Goal: Task Accomplishment & Management: Use online tool/utility

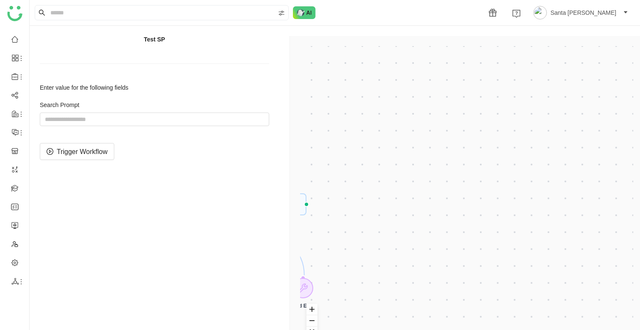
drag, startPoint x: 373, startPoint y: 172, endPoint x: 471, endPoint y: 169, distance: 98.3
click at [471, 169] on div "Enter Prompt Start workflow AI Agent Current User's Information Send Email" at bounding box center [466, 201] width 333 height 310
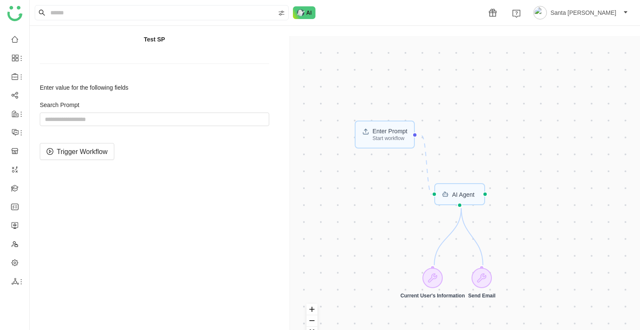
drag, startPoint x: 442, startPoint y: 155, endPoint x: 523, endPoint y: 147, distance: 80.9
click at [523, 147] on div "Enter Prompt Start workflow AI Agent Current User's Information Send Email" at bounding box center [466, 201] width 333 height 310
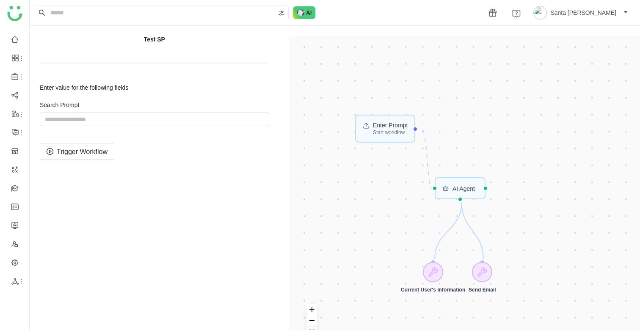
drag, startPoint x: 486, startPoint y: 155, endPoint x: 486, endPoint y: 150, distance: 5.5
click at [486, 150] on div "Enter Prompt Start workflow AI Agent Current User's Information Send Email" at bounding box center [466, 201] width 333 height 310
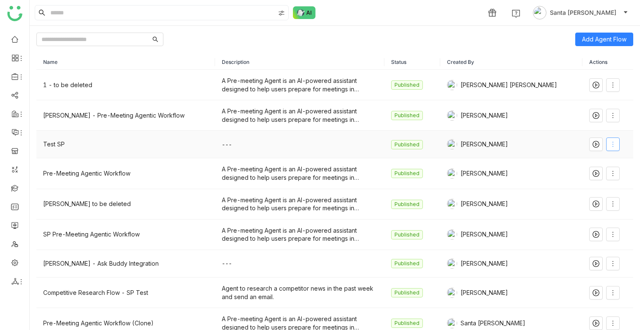
click at [611, 143] on span at bounding box center [613, 144] width 13 height 7
click at [582, 159] on span "Edit" at bounding box center [575, 161] width 16 height 9
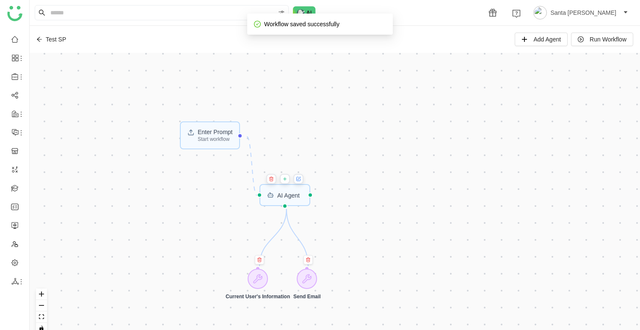
drag, startPoint x: 321, startPoint y: 177, endPoint x: 472, endPoint y: 155, distance: 152.9
click at [471, 156] on div "Enter Prompt Start workflow AI Agent Current User's Information Send Email" at bounding box center [335, 197] width 611 height 288
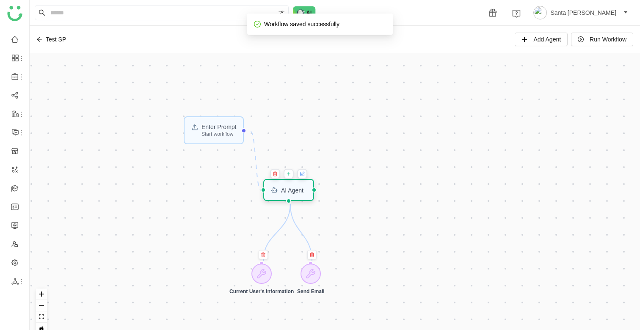
click at [295, 196] on div "AI Agent" at bounding box center [288, 190] width 51 height 22
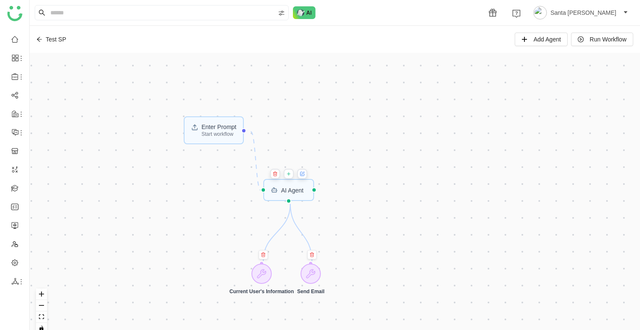
click at [304, 174] on icon at bounding box center [303, 173] width 3 height 3
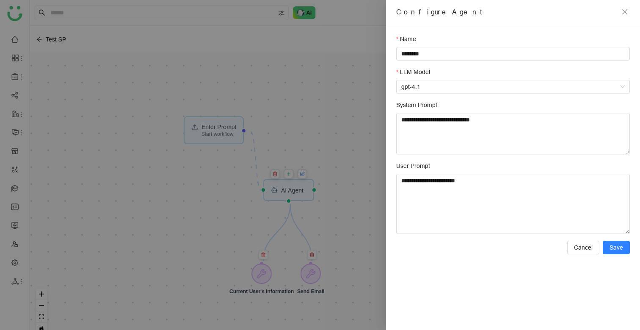
click at [333, 113] on div at bounding box center [320, 165] width 640 height 330
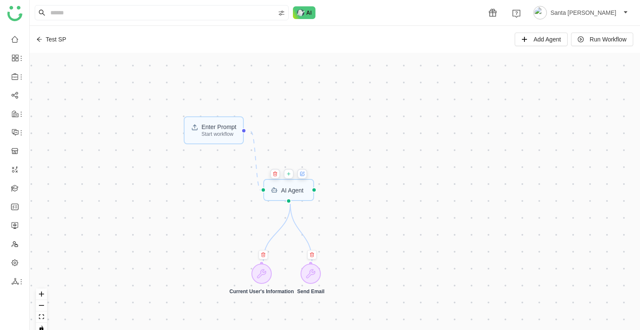
click at [289, 175] on icon at bounding box center [289, 174] width 0 height 3
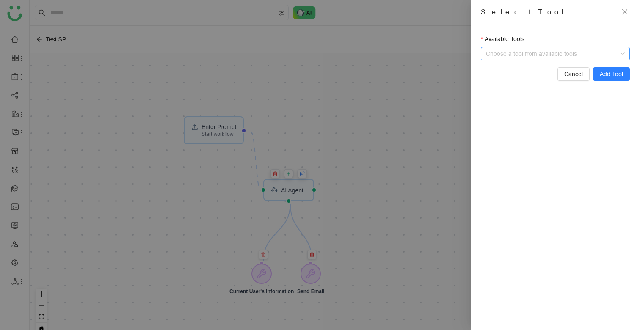
click at [571, 48] on input "Available Tools" at bounding box center [556, 53] width 131 height 13
type input "*"
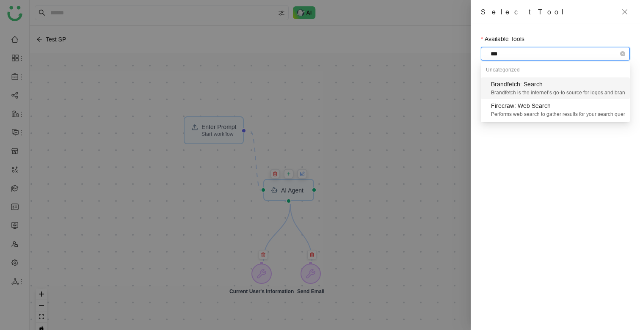
type input "****"
click at [527, 92] on div "Brandfetch is the internet’s go-to source for logos and brand assets, hosting o…" at bounding box center [558, 93] width 134 height 8
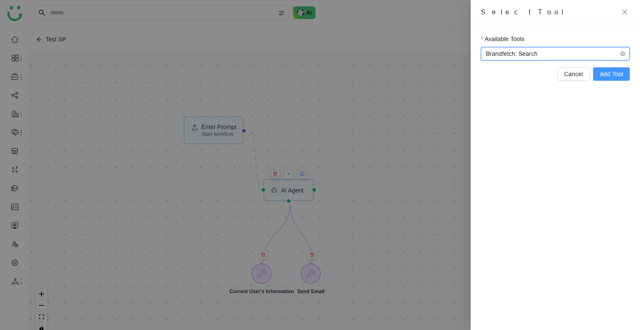
click at [611, 75] on span "Add Tool" at bounding box center [611, 73] width 23 height 9
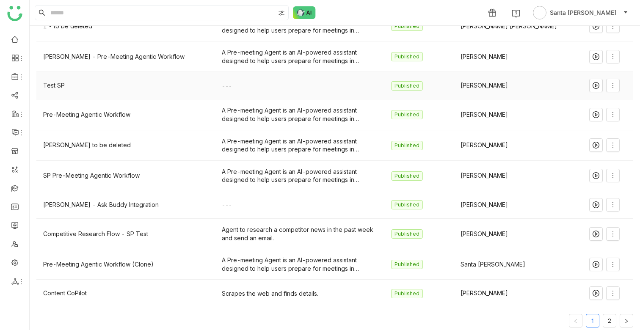
scroll to position [70, 0]
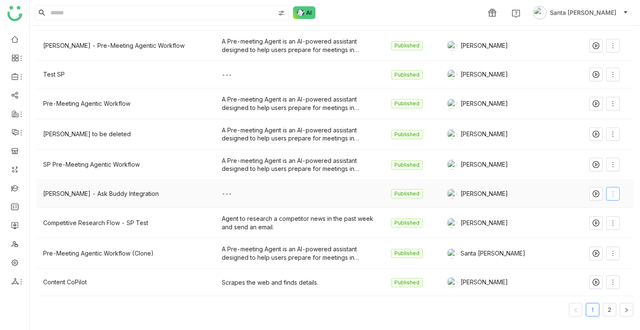
click at [610, 195] on icon at bounding box center [613, 194] width 7 height 7
click at [579, 213] on span "Edit" at bounding box center [575, 210] width 16 height 9
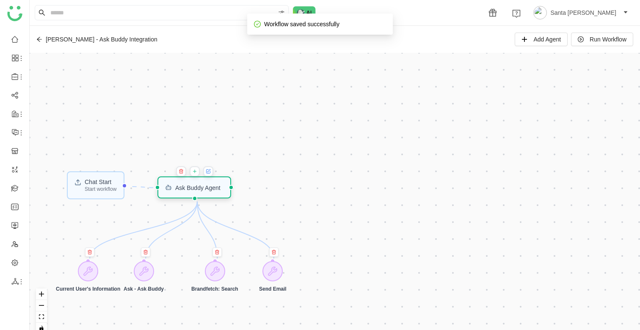
click at [202, 188] on div "Ask Buddy Agent" at bounding box center [197, 188] width 45 height 6
click at [210, 173] on icon at bounding box center [208, 172] width 4 height 4
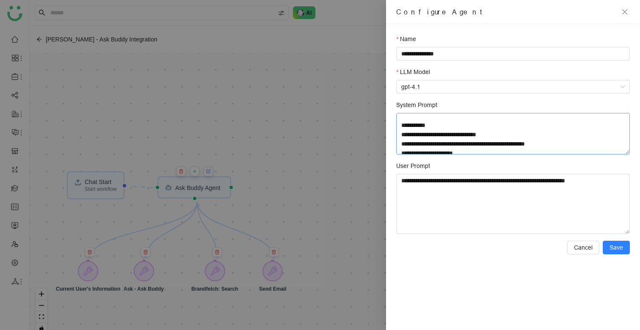
scroll to position [270, 0]
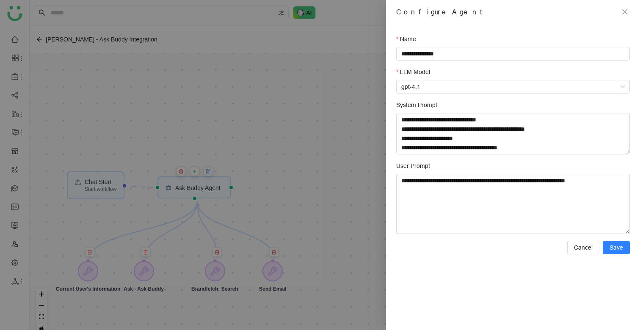
click at [293, 214] on div at bounding box center [320, 165] width 640 height 330
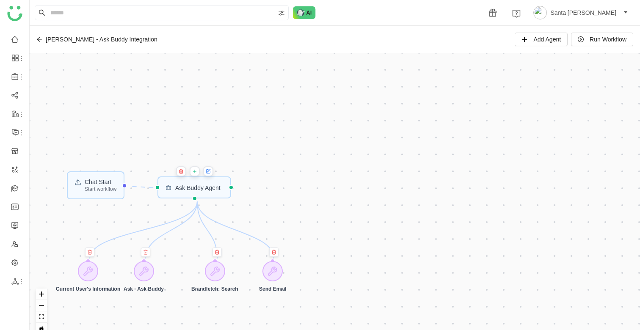
click at [197, 174] on icon at bounding box center [194, 171] width 5 height 7
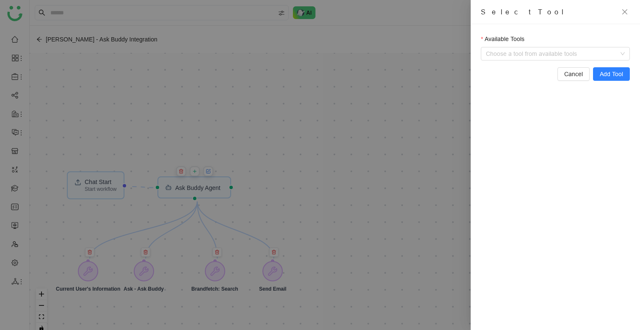
click at [144, 274] on div at bounding box center [320, 165] width 640 height 330
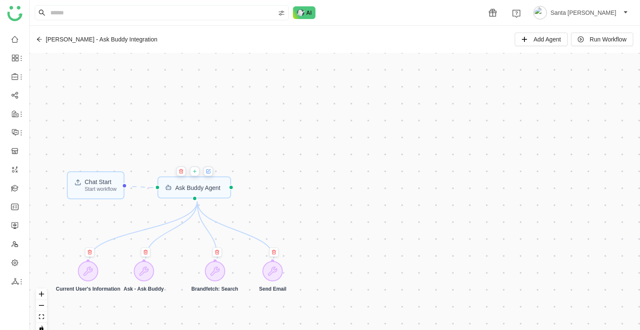
click at [144, 274] on icon at bounding box center [143, 271] width 8 height 8
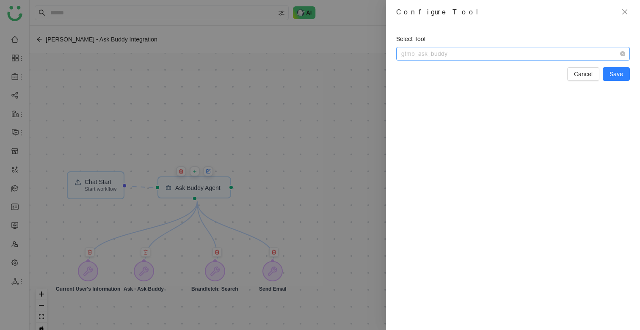
click at [433, 51] on span "gtmb_ask_buddy" at bounding box center [514, 53] width 224 height 13
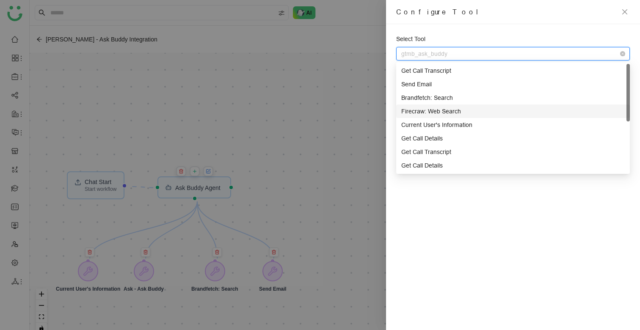
scroll to position [3, 0]
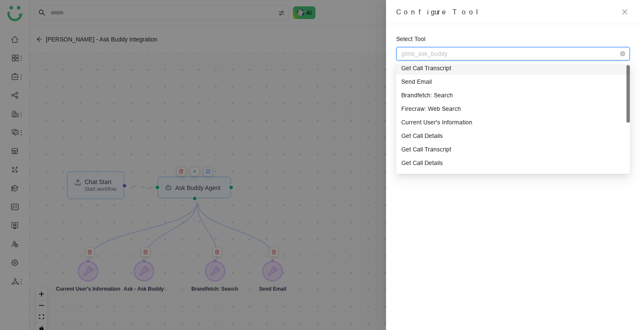
click at [450, 27] on div "Select Tool gtmb_ask_buddy Cancel Save" at bounding box center [513, 177] width 254 height 306
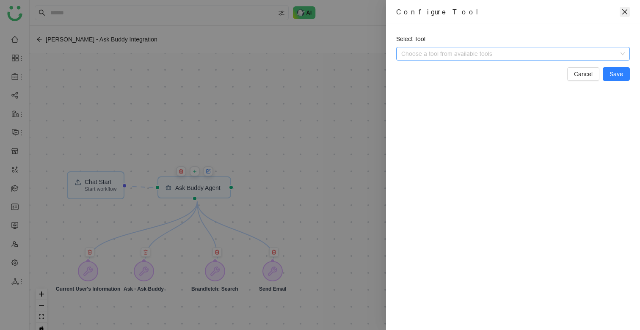
click at [627, 10] on icon "close" at bounding box center [625, 11] width 5 height 5
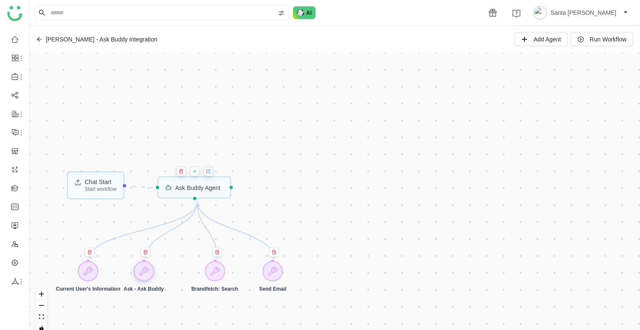
click at [149, 266] on icon at bounding box center [144, 271] width 10 height 10
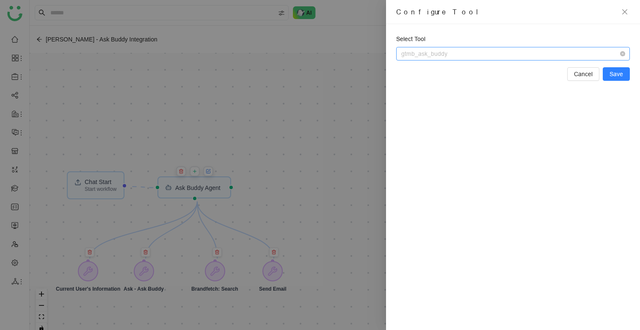
click at [418, 55] on span "gtmb_ask_buddy" at bounding box center [514, 53] width 224 height 13
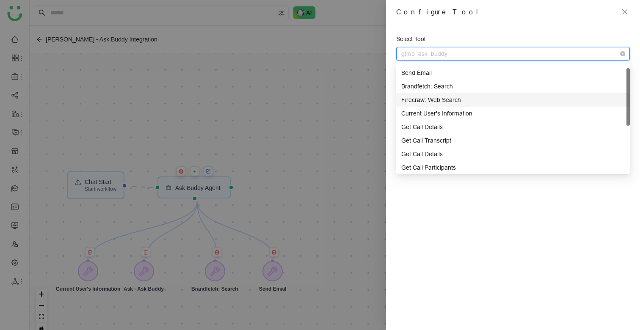
scroll to position [0, 0]
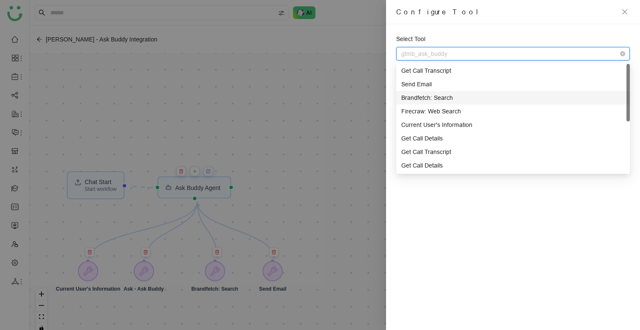
click at [364, 88] on div at bounding box center [320, 165] width 640 height 330
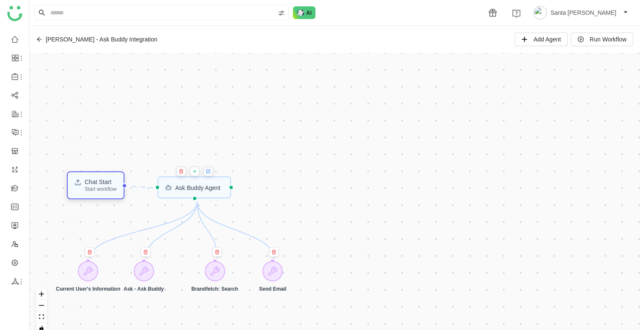
click at [101, 181] on div "Chat Start" at bounding box center [101, 182] width 32 height 6
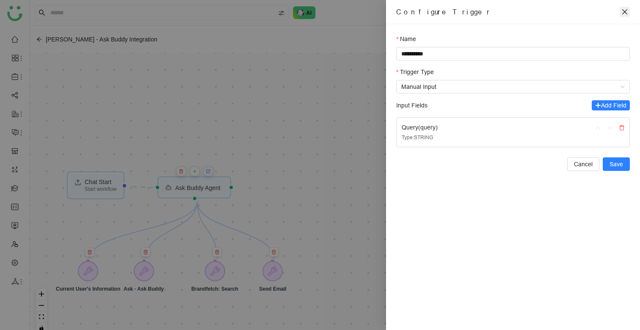
click at [627, 12] on icon "close" at bounding box center [625, 11] width 7 height 7
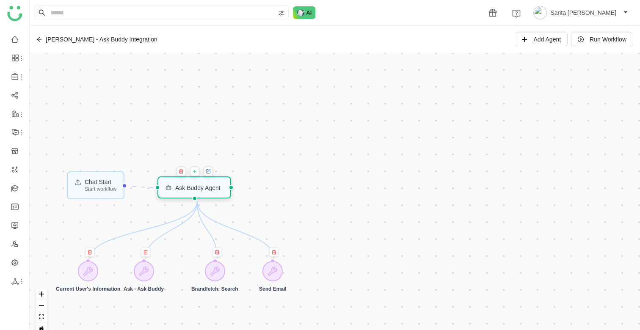
click at [202, 191] on div "Ask Buddy Agent" at bounding box center [195, 188] width 74 height 22
click at [184, 191] on div "Ask Buddy Agent" at bounding box center [197, 188] width 45 height 6
click at [210, 171] on icon at bounding box center [208, 170] width 3 height 3
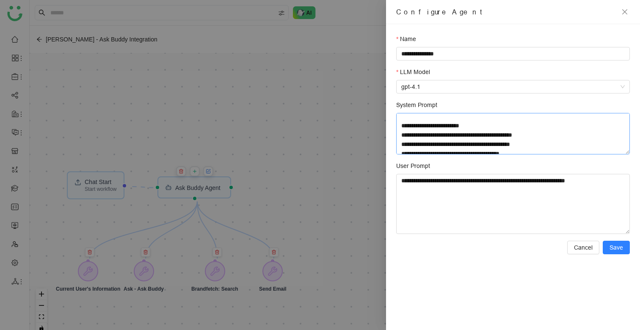
scroll to position [34, 0]
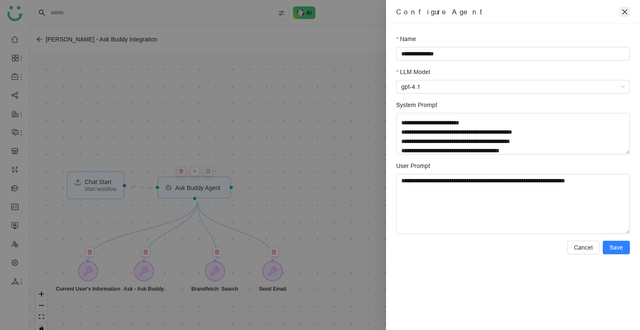
click at [627, 12] on icon "close" at bounding box center [625, 11] width 7 height 7
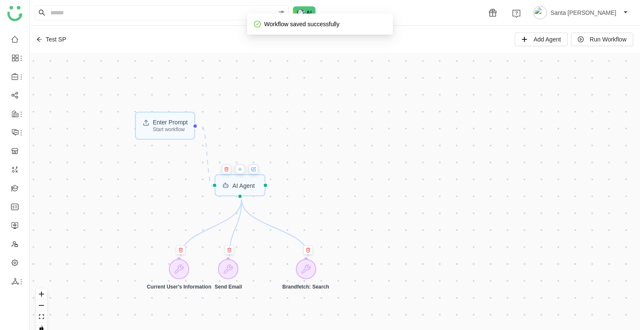
drag, startPoint x: 302, startPoint y: 198, endPoint x: 426, endPoint y: 161, distance: 129.5
click at [426, 162] on div "Enter Prompt Start workflow AI Agent Current User's Information Send Email Bran…" at bounding box center [335, 197] width 611 height 288
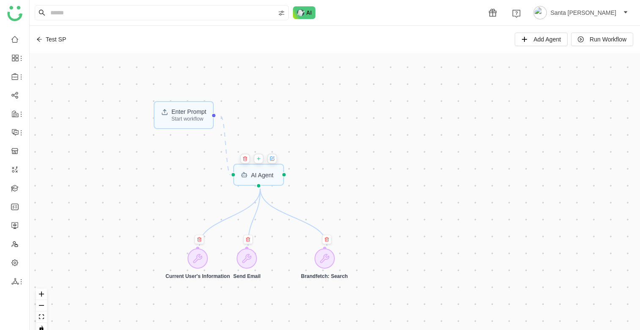
click at [261, 158] on icon at bounding box center [258, 158] width 5 height 7
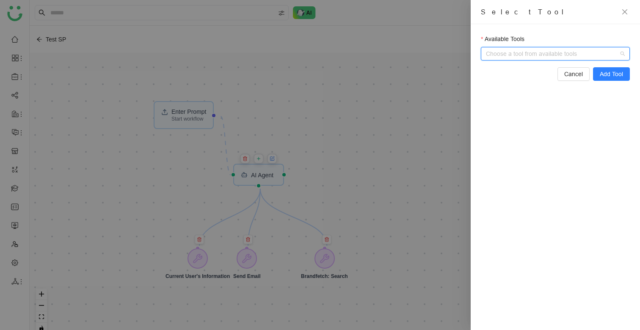
click at [500, 58] on input "Available Tools" at bounding box center [556, 53] width 131 height 13
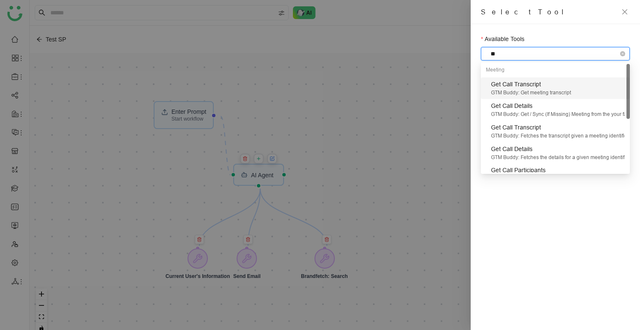
type input "*"
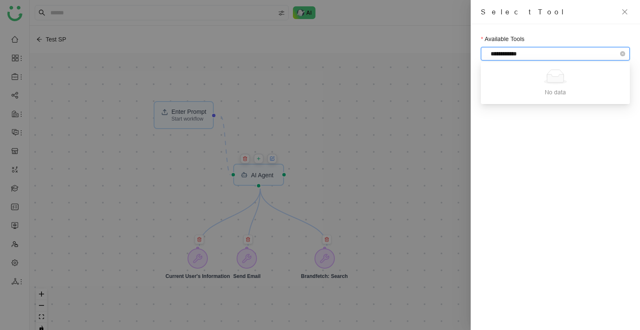
type input "**********"
click at [561, 133] on div "Available Tools Choose a tool from available tools Cancel Add Tool" at bounding box center [555, 177] width 169 height 306
click at [524, 55] on input "Available Tools" at bounding box center [556, 53] width 131 height 13
click at [403, 78] on div at bounding box center [320, 165] width 640 height 330
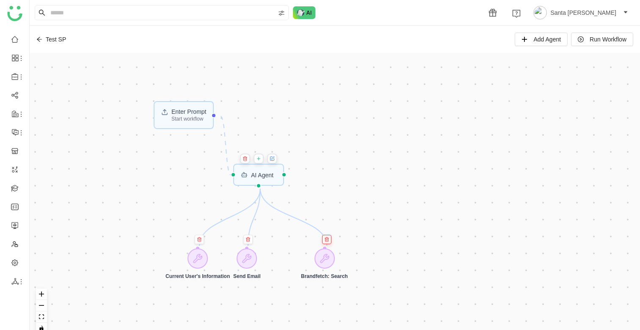
click at [326, 239] on icon at bounding box center [326, 239] width 5 height 5
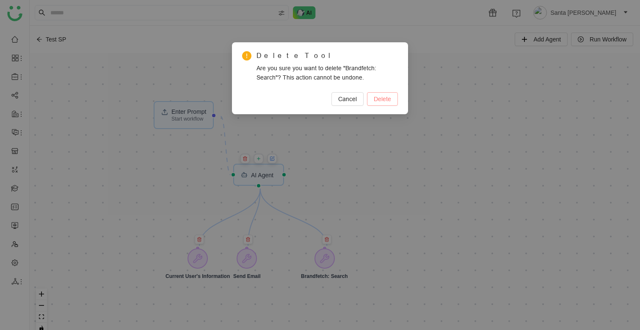
click at [378, 98] on span "Delete" at bounding box center [382, 98] width 17 height 9
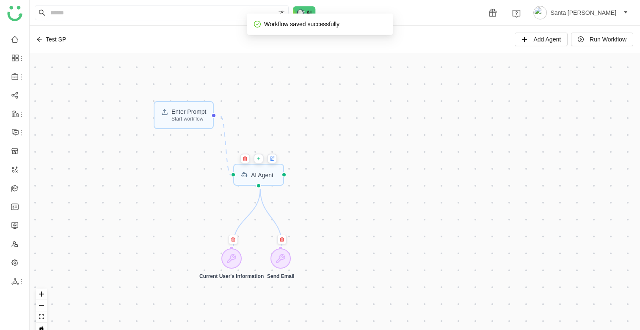
click at [261, 161] on icon at bounding box center [258, 158] width 5 height 7
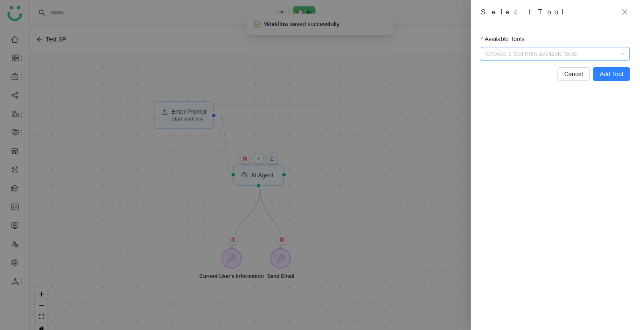
click at [513, 57] on input "Available Tools" at bounding box center [556, 53] width 131 height 13
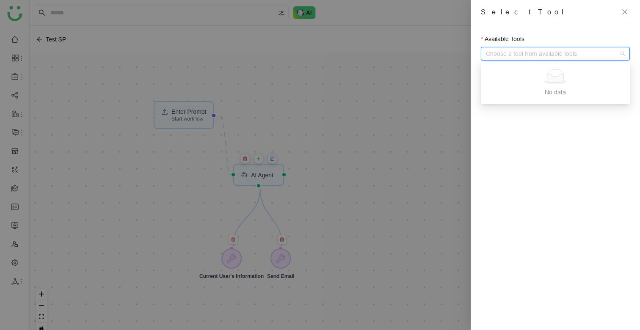
click at [513, 57] on input "Available Tools" at bounding box center [556, 53] width 131 height 13
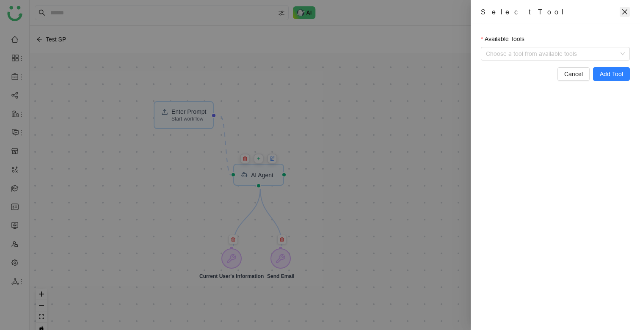
click at [627, 11] on icon "close" at bounding box center [625, 11] width 7 height 7
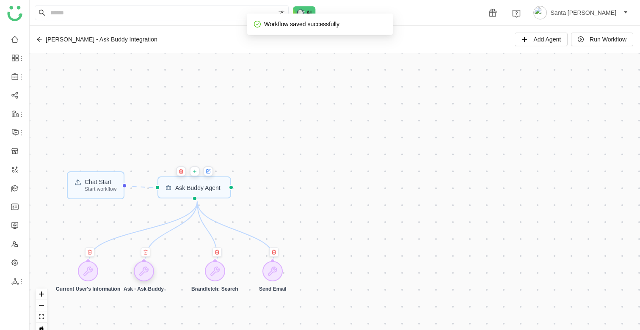
click at [147, 269] on icon at bounding box center [144, 271] width 10 height 10
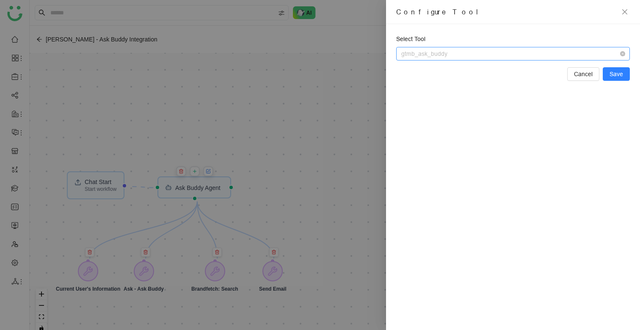
click at [574, 52] on span "gtmb_ask_buddy" at bounding box center [514, 53] width 224 height 13
click at [344, 110] on div at bounding box center [320, 165] width 640 height 330
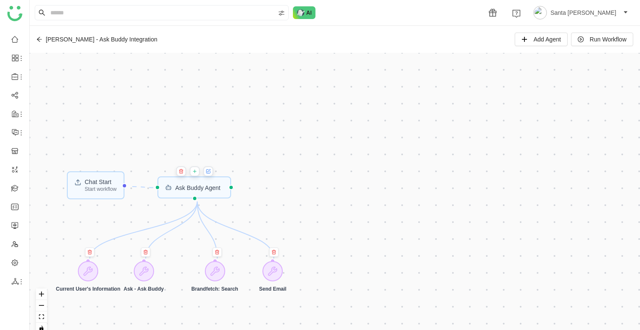
click at [197, 172] on icon at bounding box center [194, 171] width 5 height 7
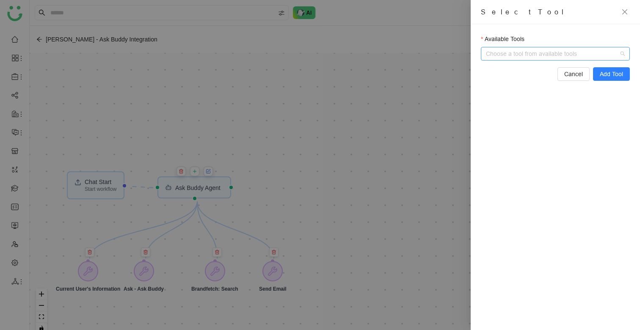
click at [535, 52] on input "Available Tools" at bounding box center [556, 53] width 131 height 13
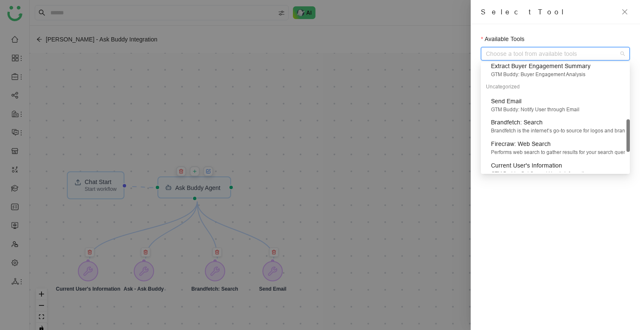
scroll to position [256, 0]
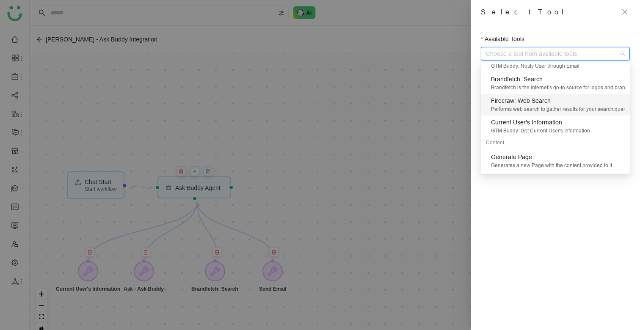
click at [438, 118] on div at bounding box center [320, 165] width 640 height 330
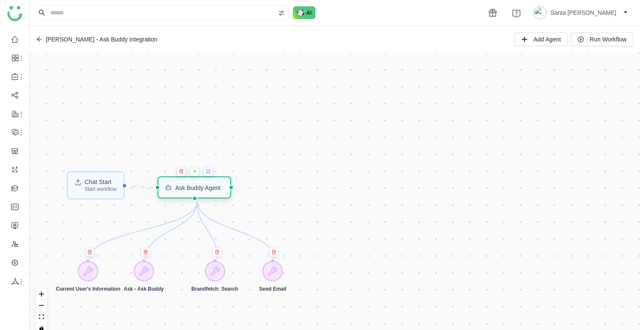
click at [206, 189] on div "Ask Buddy Agent" at bounding box center [197, 188] width 45 height 6
click at [210, 171] on icon at bounding box center [208, 172] width 4 height 4
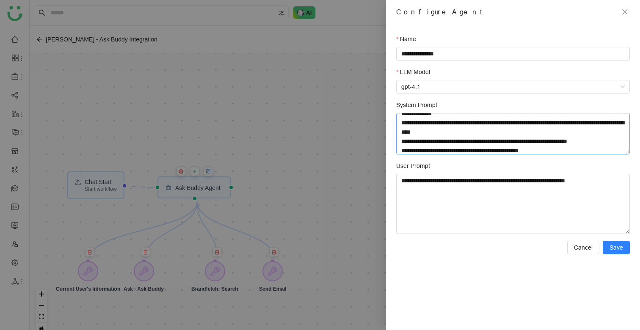
scroll to position [145, 0]
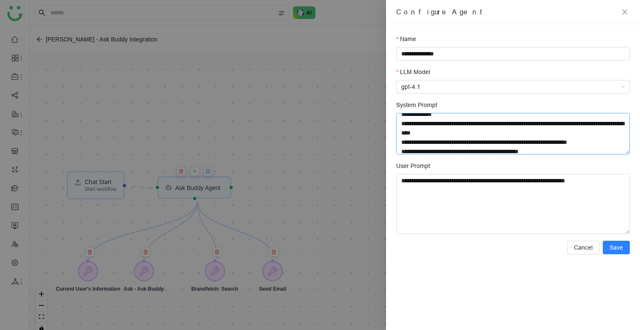
click at [470, 137] on textarea "System Prompt" at bounding box center [513, 134] width 234 height 42
click at [477, 141] on textarea "System Prompt" at bounding box center [513, 134] width 234 height 42
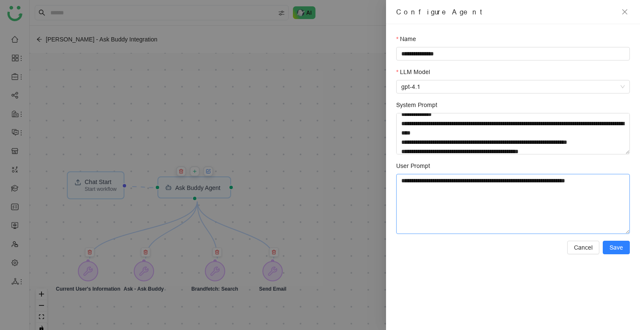
click at [472, 183] on textarea "**********" at bounding box center [513, 204] width 234 height 60
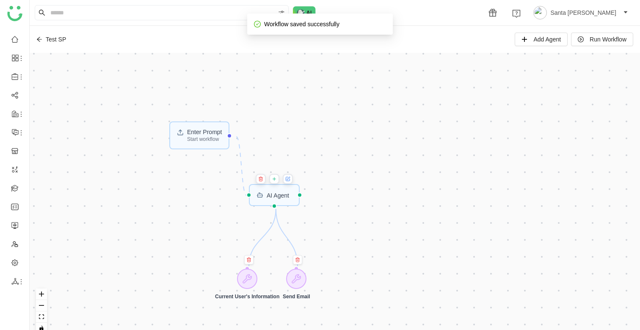
drag, startPoint x: 224, startPoint y: 158, endPoint x: 369, endPoint y: 136, distance: 147.0
click at [369, 136] on div "Enter Prompt Start workflow AI Agent Current User's Information Send Email" at bounding box center [335, 197] width 611 height 288
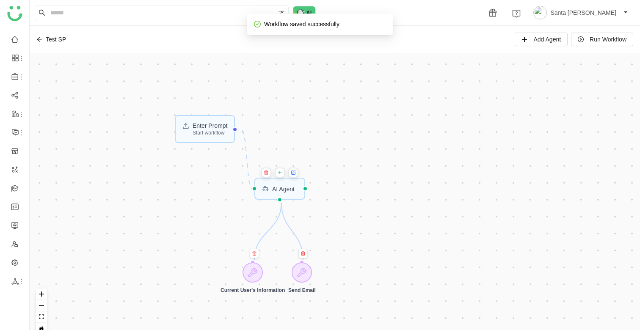
click at [283, 175] on icon at bounding box center [279, 172] width 5 height 7
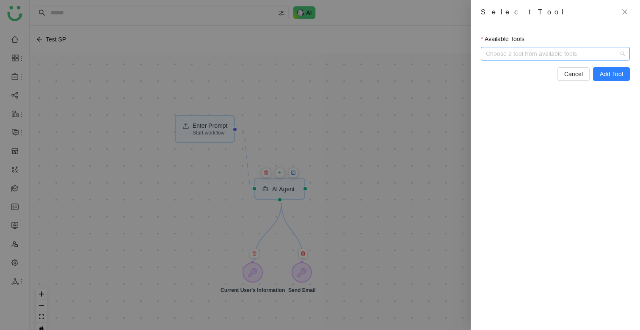
click at [531, 54] on input "Available Tools" at bounding box center [556, 53] width 131 height 13
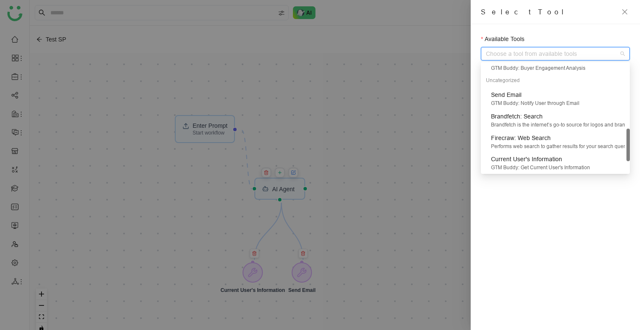
scroll to position [220, 0]
click at [566, 139] on div "Firecraw: Web Search" at bounding box center [558, 137] width 134 height 9
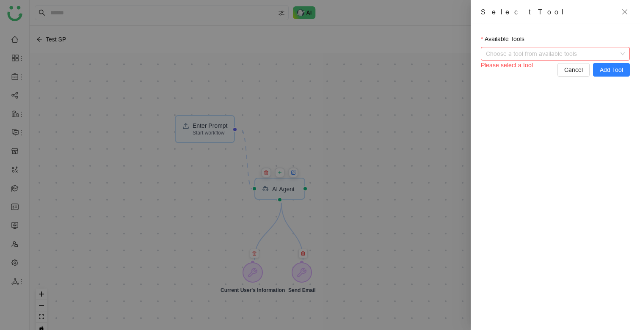
click at [585, 54] on input "Available Tools" at bounding box center [556, 53] width 131 height 13
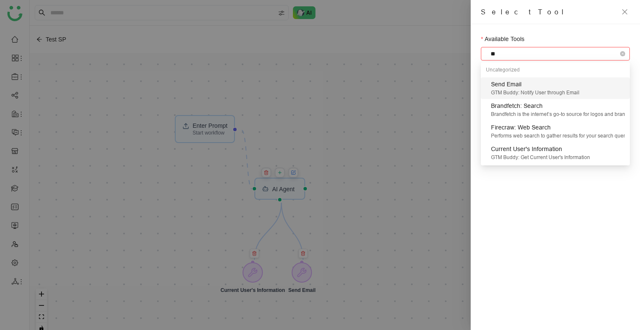
scroll to position [0, 0]
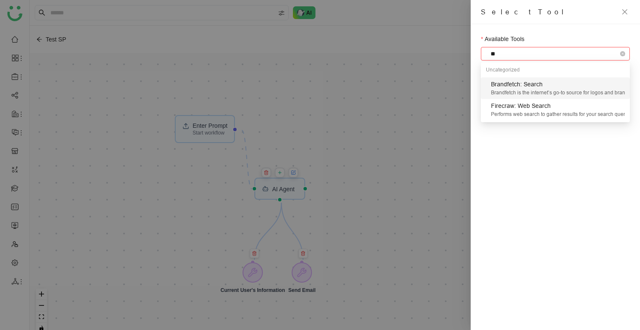
type input "*"
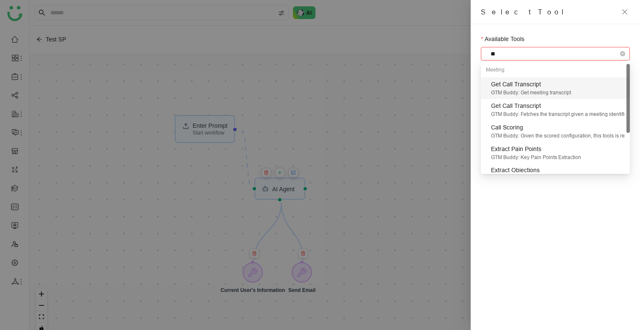
type input "*"
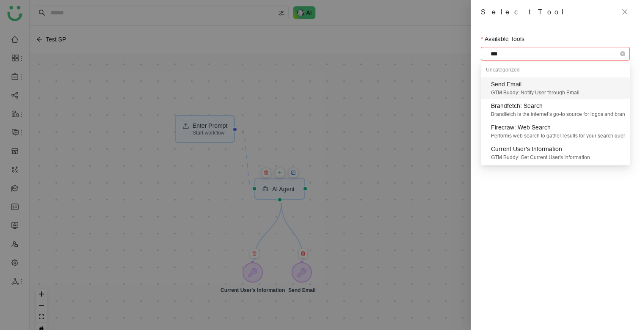
type input "****"
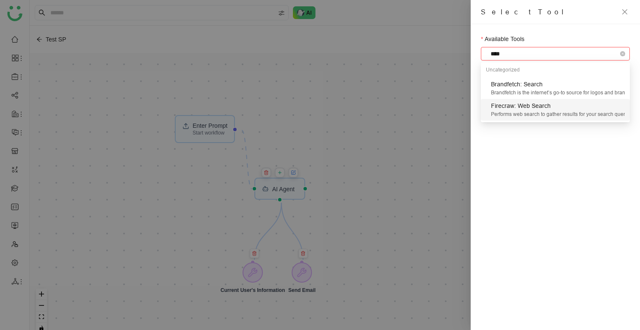
click at [541, 113] on div "Performs web search to gather results for your search query/term" at bounding box center [558, 115] width 134 height 8
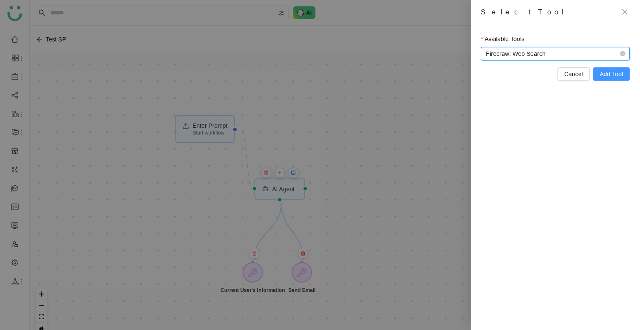
click at [621, 72] on span "Add Tool" at bounding box center [611, 73] width 23 height 9
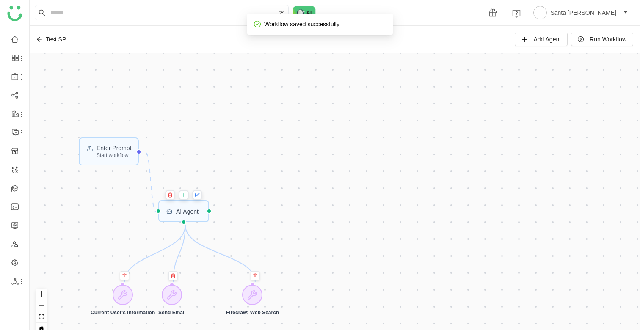
drag, startPoint x: 266, startPoint y: 169, endPoint x: 430, endPoint y: 137, distance: 166.5
click at [430, 137] on div "Enter Prompt Start workflow AI Agent Current User's Information Send Email Fire…" at bounding box center [335, 197] width 611 height 288
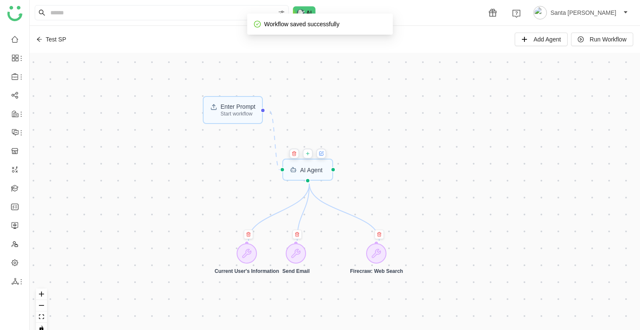
drag, startPoint x: 416, startPoint y: 168, endPoint x: 426, endPoint y: 157, distance: 14.4
click at [426, 157] on div "Enter Prompt Start workflow AI Agent Current User's Information Send Email Fire…" at bounding box center [335, 197] width 611 height 288
click at [323, 155] on icon at bounding box center [321, 153] width 5 height 7
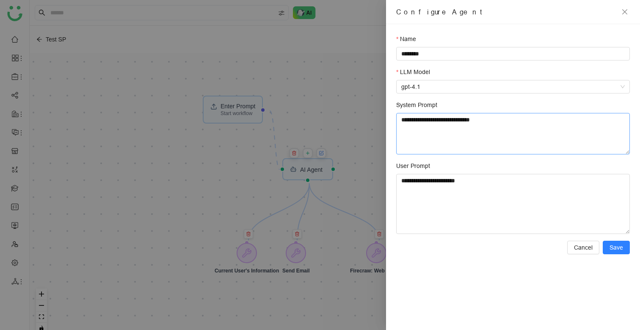
click at [478, 134] on textarea "**********" at bounding box center [513, 134] width 234 height 42
paste textarea "**********"
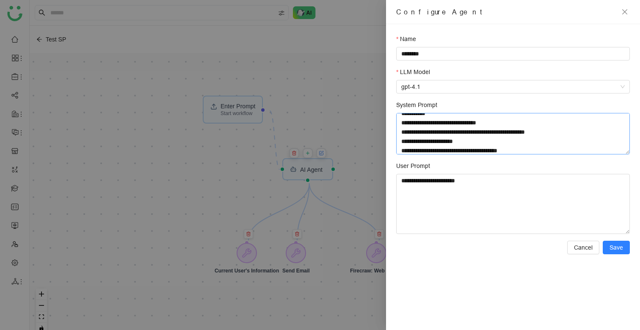
scroll to position [270, 0]
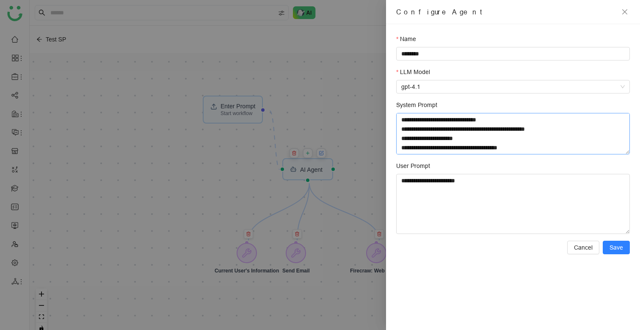
type textarea "**********"
click at [447, 179] on textarea "**********" at bounding box center [513, 204] width 234 height 60
paste textarea "**********"
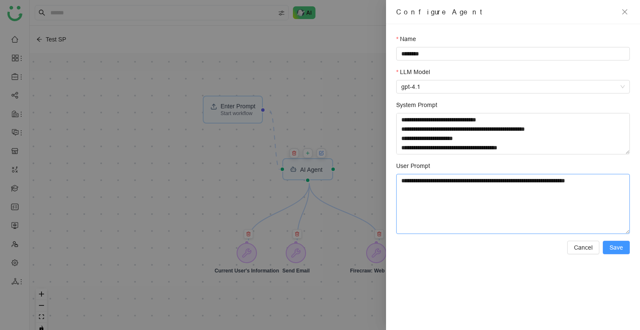
type textarea "**********"
click at [616, 251] on span "Save" at bounding box center [617, 247] width 14 height 9
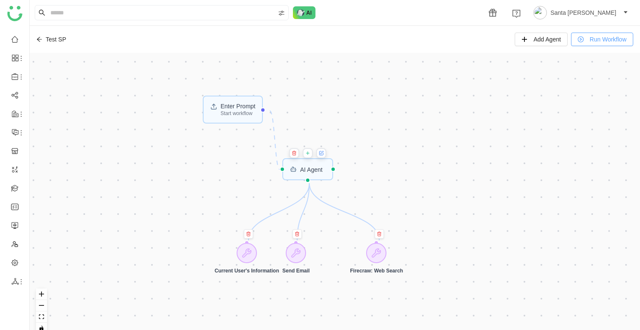
click at [611, 37] on span "Run Workflow" at bounding box center [608, 39] width 37 height 9
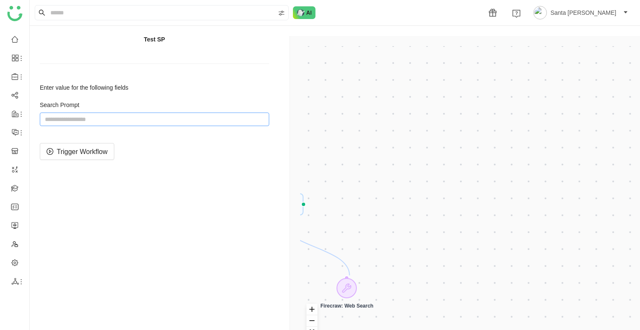
click at [177, 124] on input "string" at bounding box center [155, 120] width 230 height 14
type input "**********"
click at [93, 156] on span "Trigger Workflow" at bounding box center [82, 152] width 51 height 11
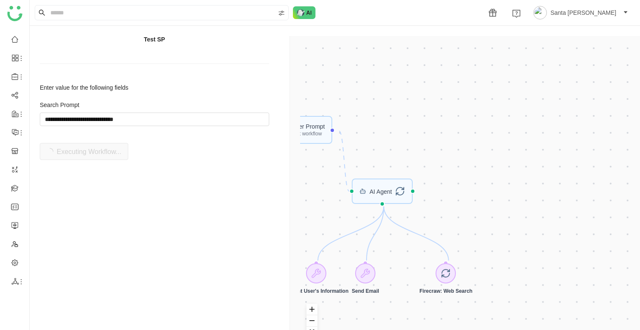
drag, startPoint x: 345, startPoint y: 153, endPoint x: 447, endPoint y: 132, distance: 104.3
click at [449, 133] on div "Enter Prompt Start workflow AI Agent Current User's Information Send Email Fire…" at bounding box center [466, 201] width 333 height 310
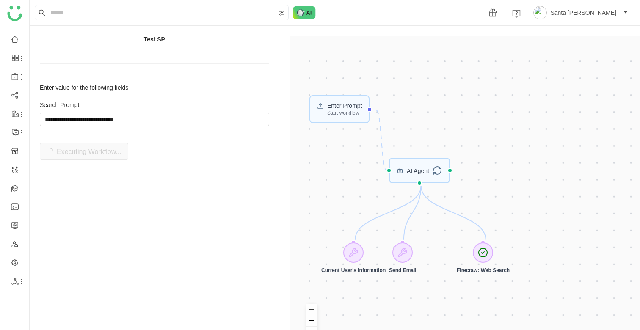
drag, startPoint x: 447, startPoint y: 132, endPoint x: 480, endPoint y: 117, distance: 35.4
click at [480, 117] on div "Enter Prompt Start workflow AI Agent Current User's Information Send Email Fire…" at bounding box center [466, 201] width 333 height 310
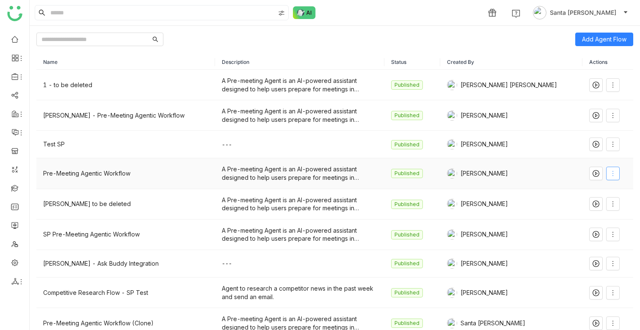
click at [610, 173] on icon at bounding box center [613, 173] width 7 height 7
click at [582, 193] on span "Edit" at bounding box center [575, 190] width 16 height 9
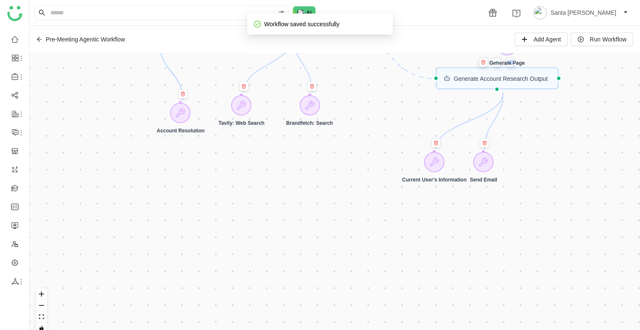
drag, startPoint x: 493, startPoint y: 177, endPoint x: 493, endPoint y: 210, distance: 32.2
click at [493, 210] on div "CRM Input Start workflow Generate Page Generate Account Research Output URL Res…" at bounding box center [335, 197] width 611 height 288
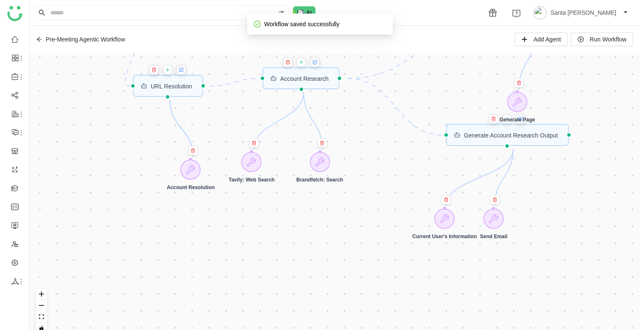
drag, startPoint x: 328, startPoint y: 159, endPoint x: 338, endPoint y: 216, distance: 58.1
click at [338, 216] on div "CRM Input Start workflow Generate Page Generate Account Research Output URL Res…" at bounding box center [335, 197] width 611 height 288
click at [255, 164] on icon at bounding box center [252, 163] width 10 height 10
